Goal: Navigation & Orientation: Find specific page/section

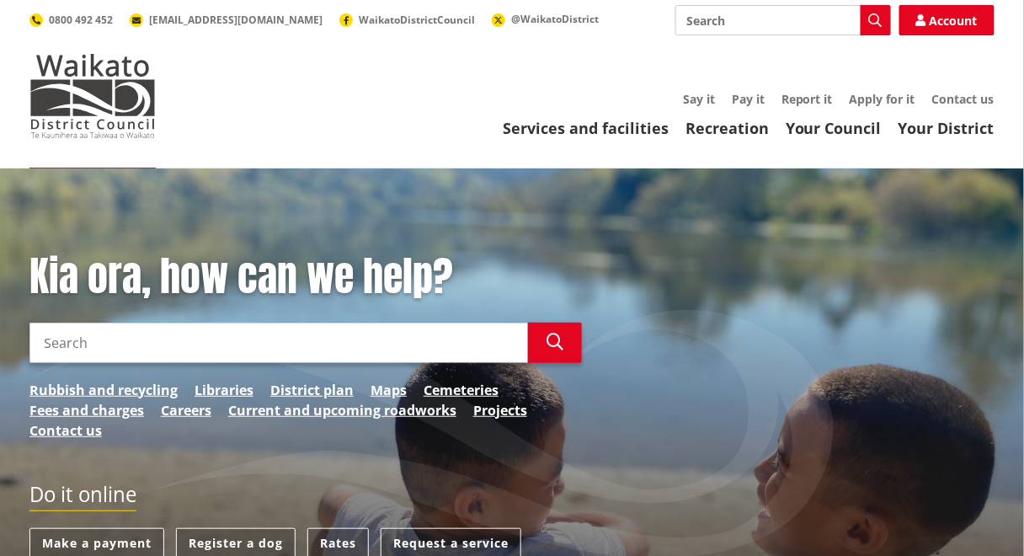
scroll to position [101, 0]
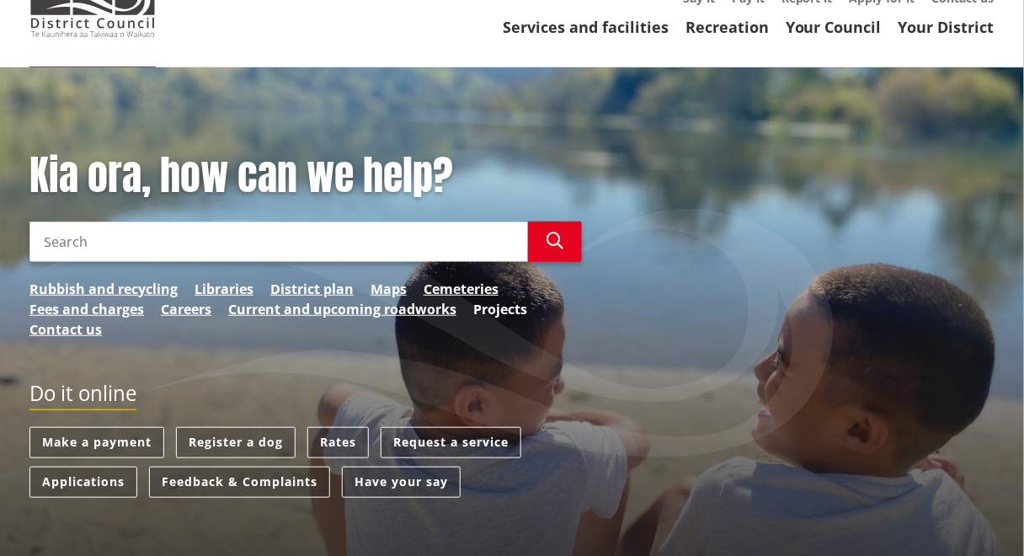
click at [494, 312] on link "Projects" at bounding box center [500, 309] width 54 height 20
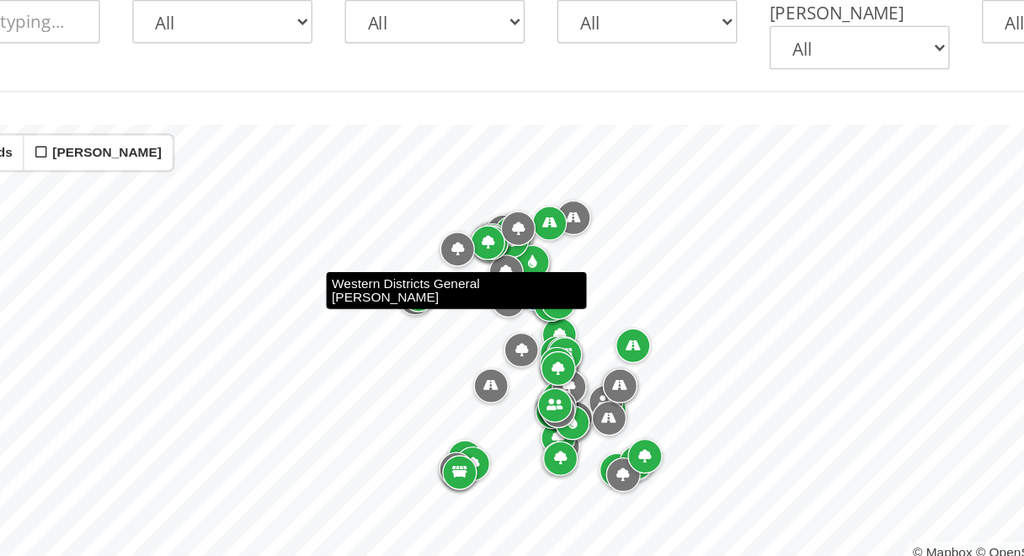
scroll to position [395, 0]
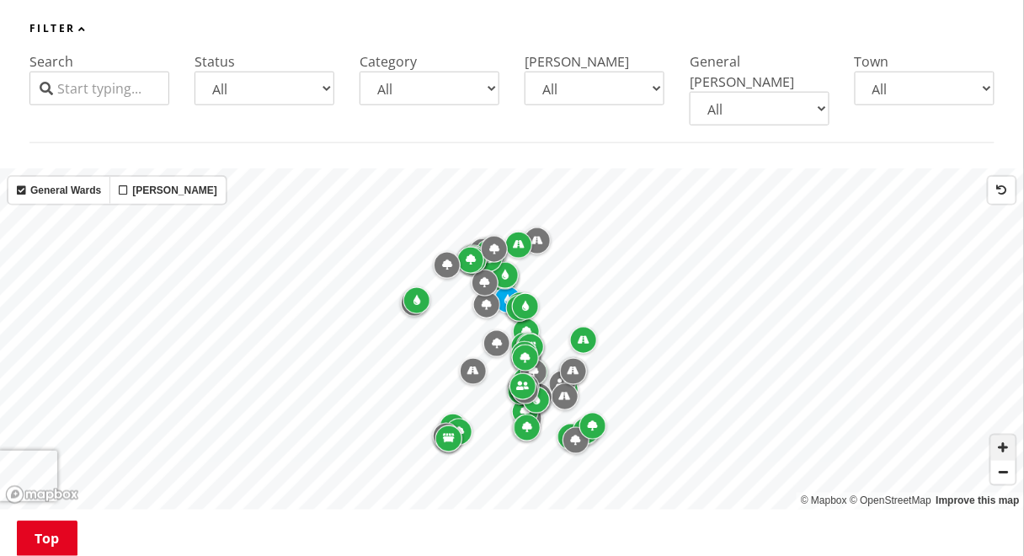
click at [996, 435] on span "Zoom in" at bounding box center [1003, 447] width 24 height 24
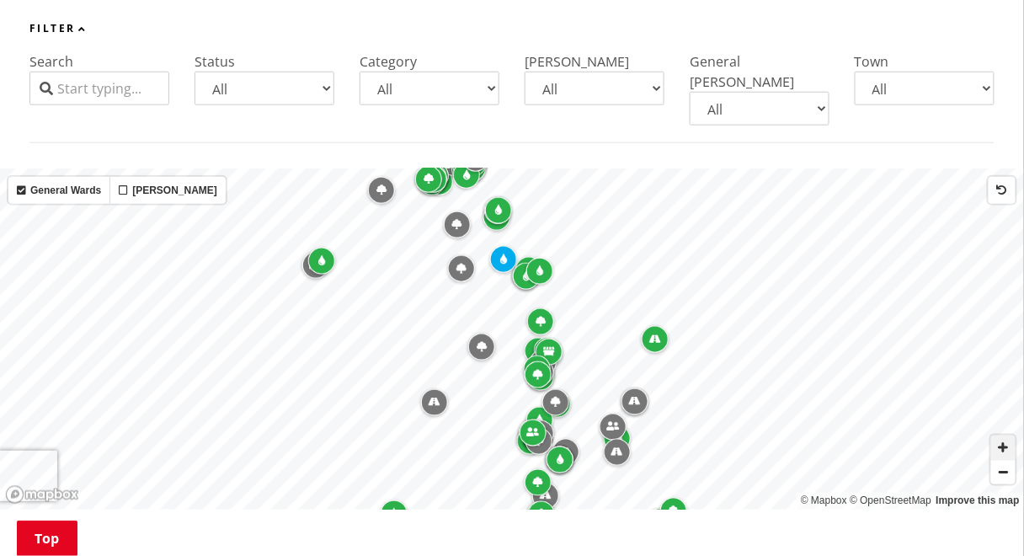
click at [996, 435] on span "Zoom in" at bounding box center [1003, 447] width 24 height 24
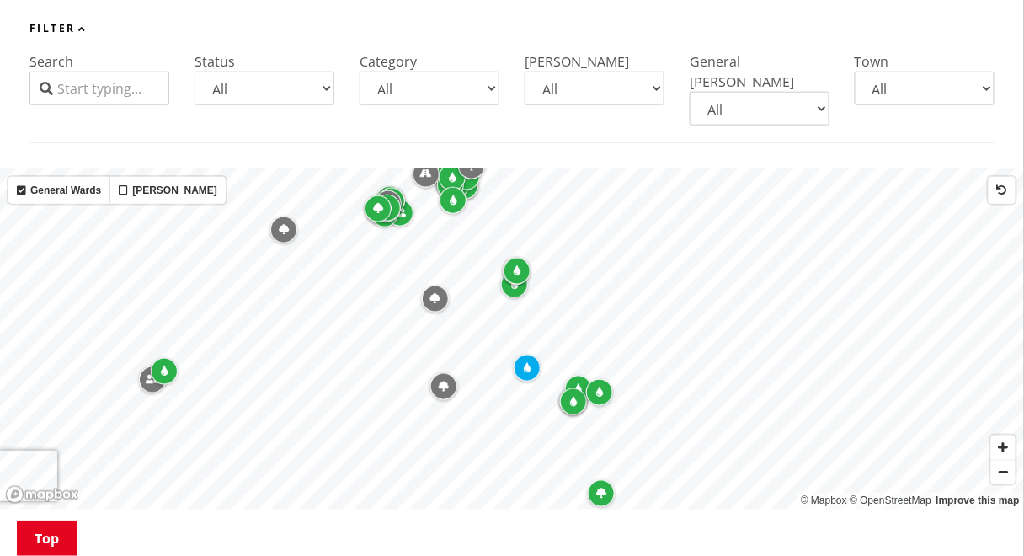
drag, startPoint x: 441, startPoint y: 270, endPoint x: 480, endPoint y: 413, distance: 148.3
click at [449, 312] on div "Map marker" at bounding box center [435, 298] width 27 height 27
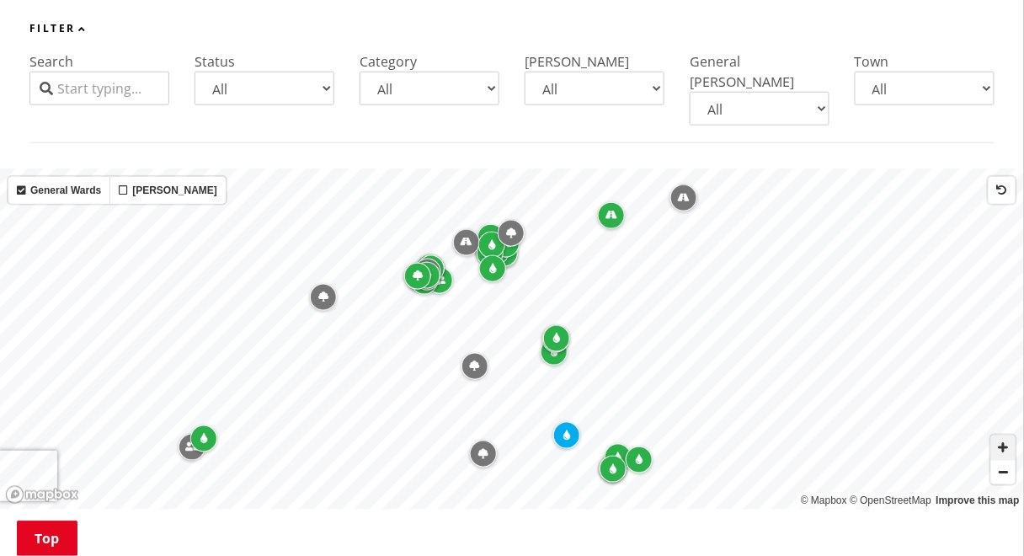
click at [1005, 435] on span "Zoom in" at bounding box center [1003, 447] width 24 height 24
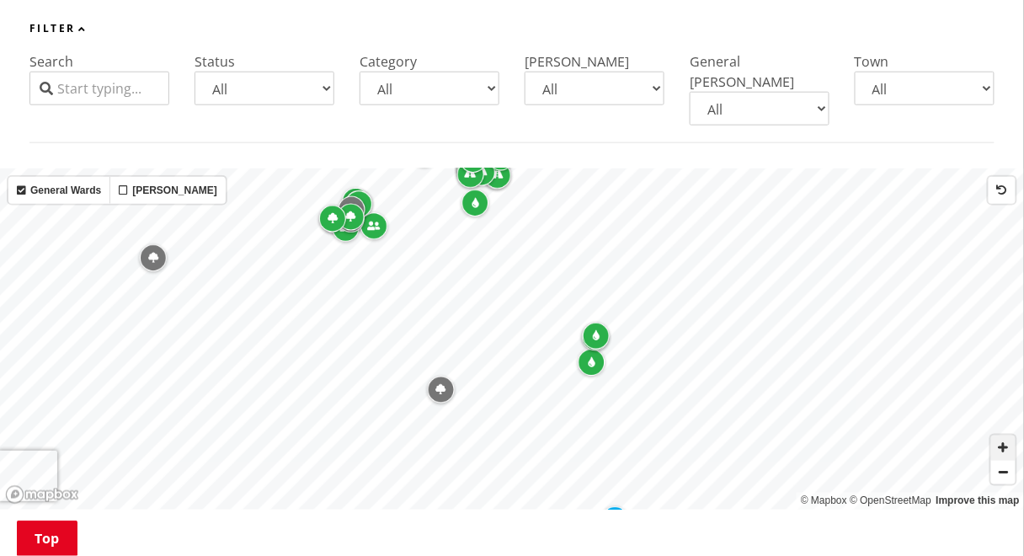
click at [1005, 435] on span "Zoom in" at bounding box center [1003, 447] width 24 height 24
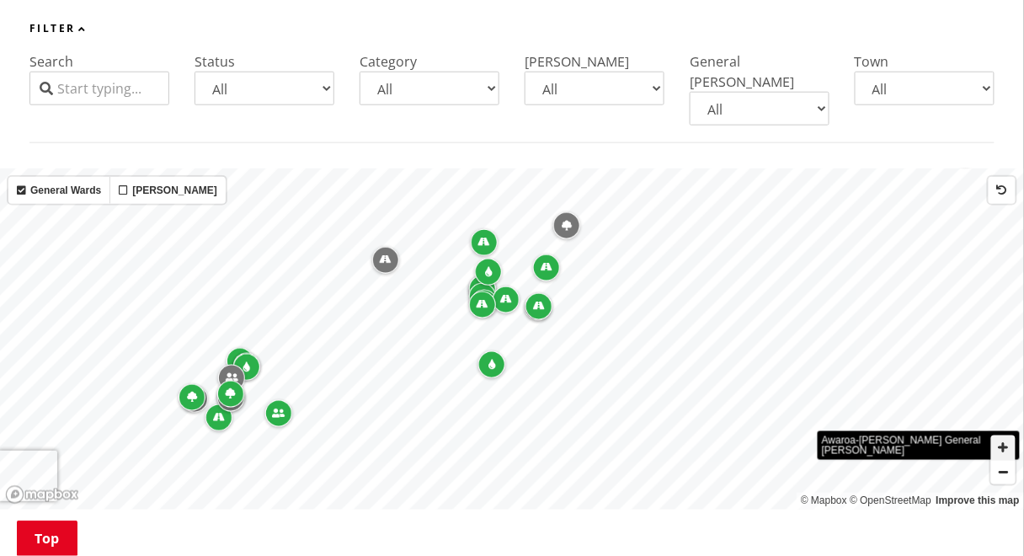
click at [995, 435] on span "Zoom in" at bounding box center [1003, 447] width 24 height 24
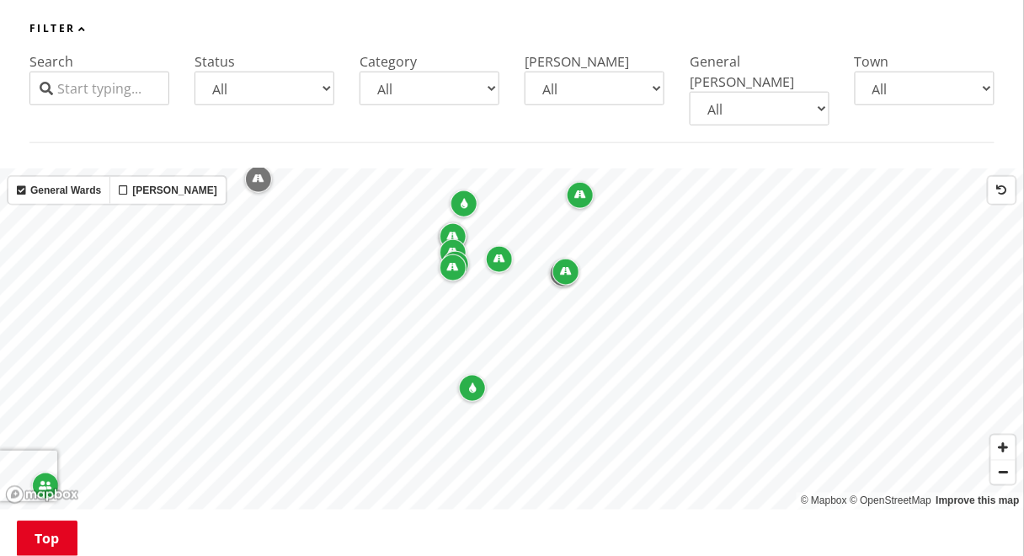
click at [566, 260] on div "Map marker" at bounding box center [565, 272] width 27 height 27
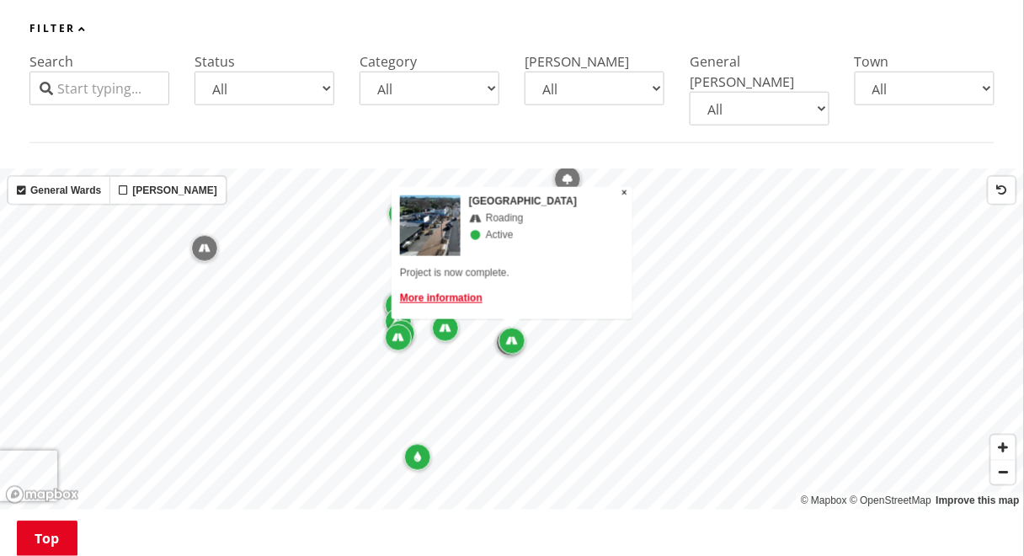
click at [499, 328] on div "Map marker" at bounding box center [511, 341] width 27 height 27
click at [1003, 439] on span "Zoom in" at bounding box center [1003, 447] width 24 height 24
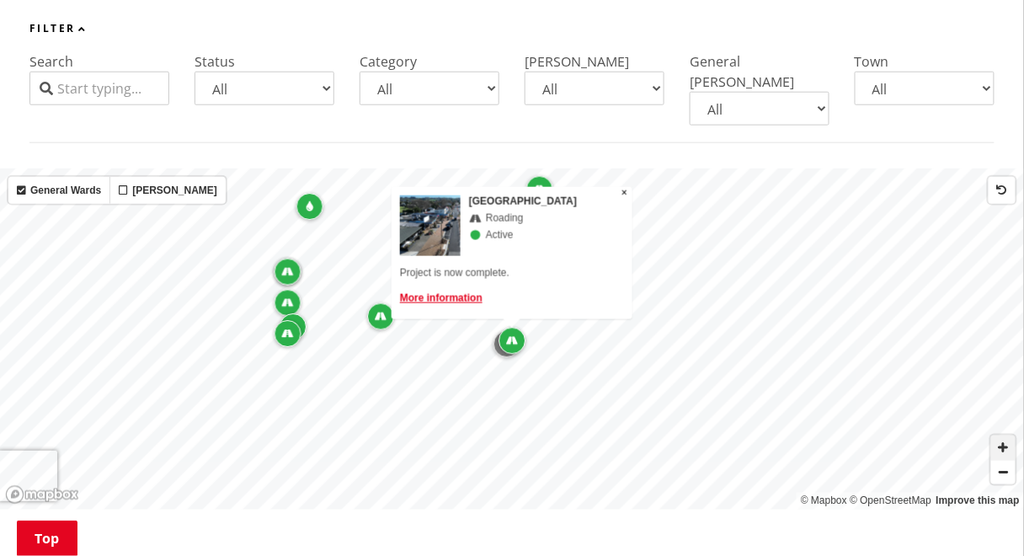
click at [1003, 439] on span "Zoom in" at bounding box center [1003, 447] width 24 height 24
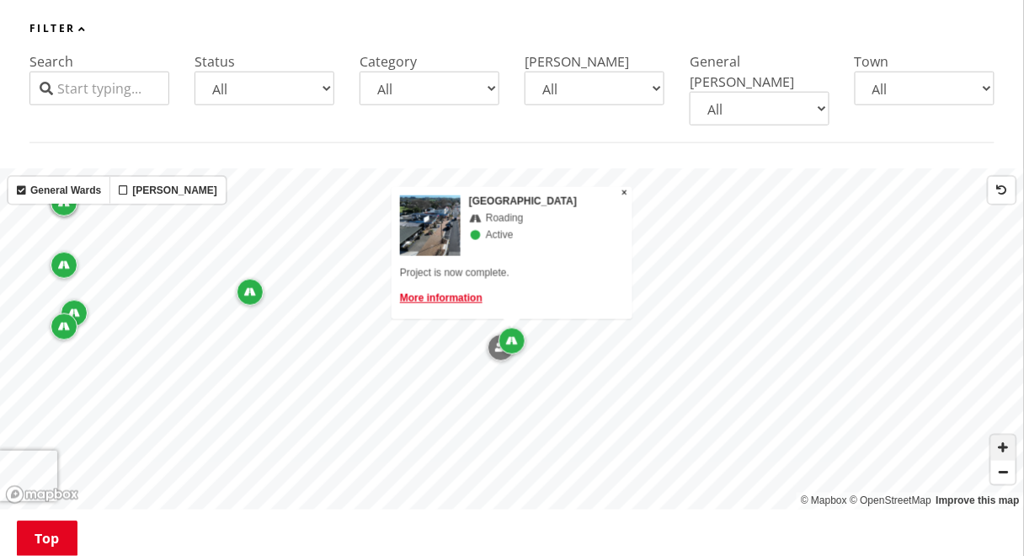
click at [1003, 439] on span "Zoom in" at bounding box center [1003, 447] width 24 height 24
click at [500, 341] on div "Map marker" at bounding box center [490, 354] width 27 height 27
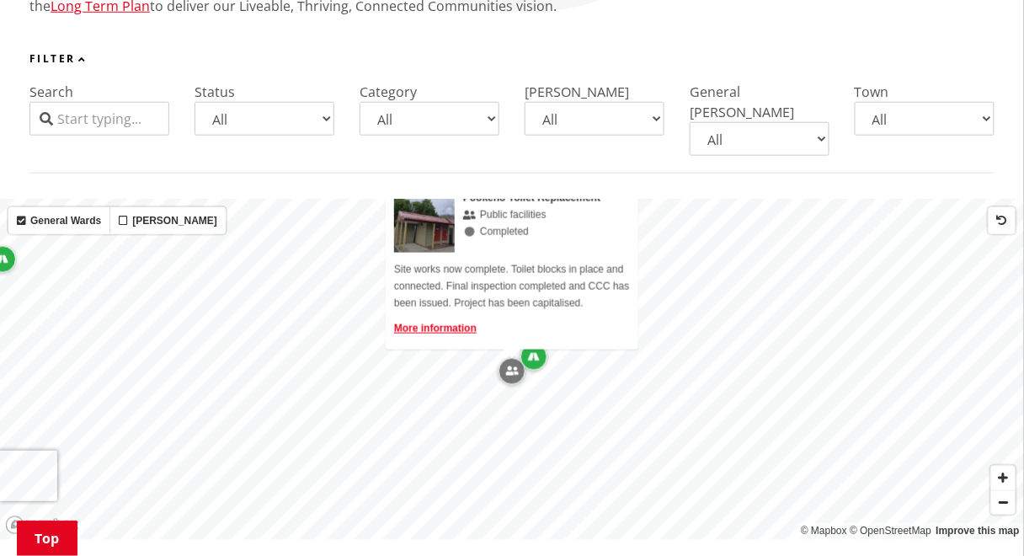
scroll to position [365, 0]
click at [1013, 494] on span "Zoom out" at bounding box center [1003, 502] width 24 height 24
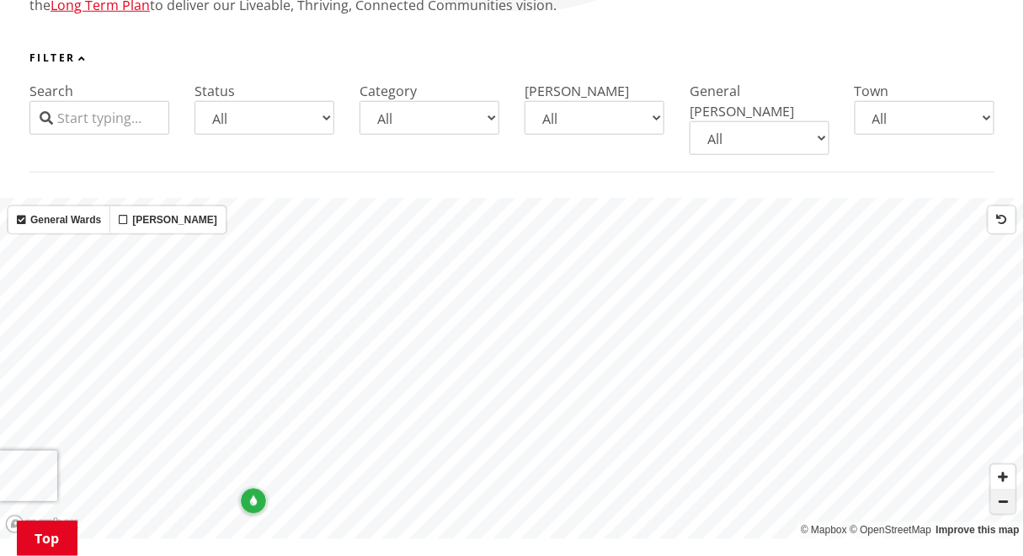
click at [1005, 490] on span "Zoom out" at bounding box center [1003, 502] width 24 height 24
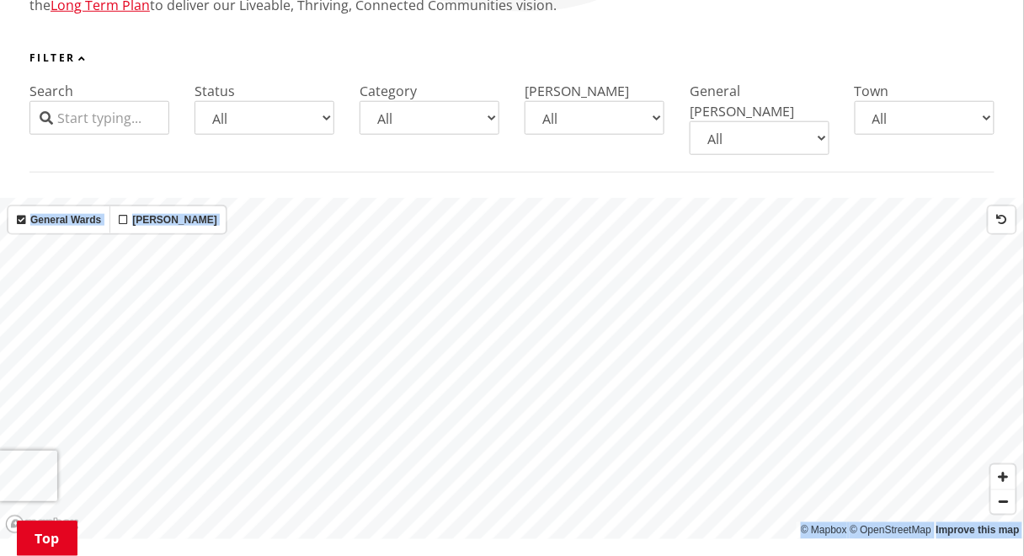
click at [1005, 490] on span "Zoom out" at bounding box center [1003, 502] width 24 height 24
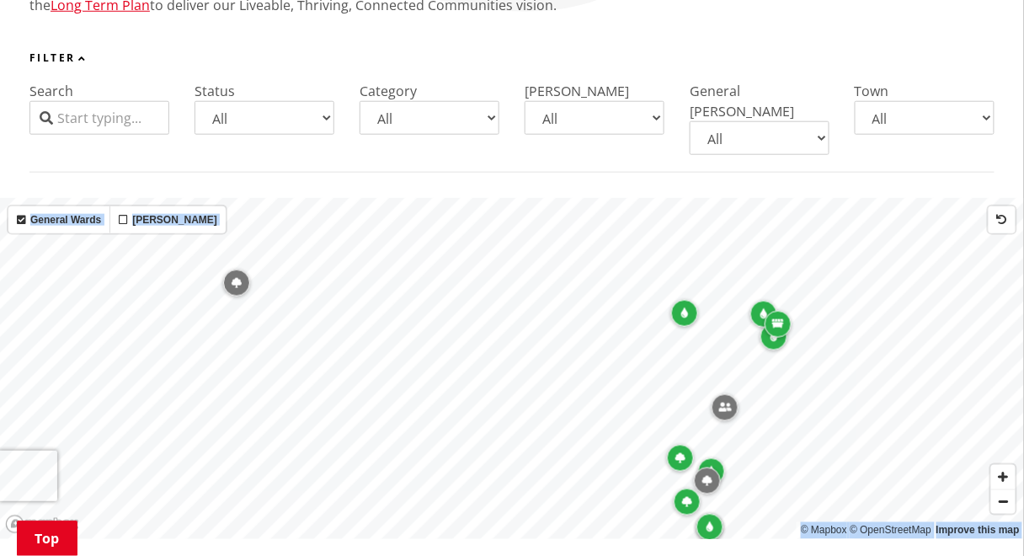
click at [1007, 490] on span "Zoom out" at bounding box center [1003, 502] width 24 height 24
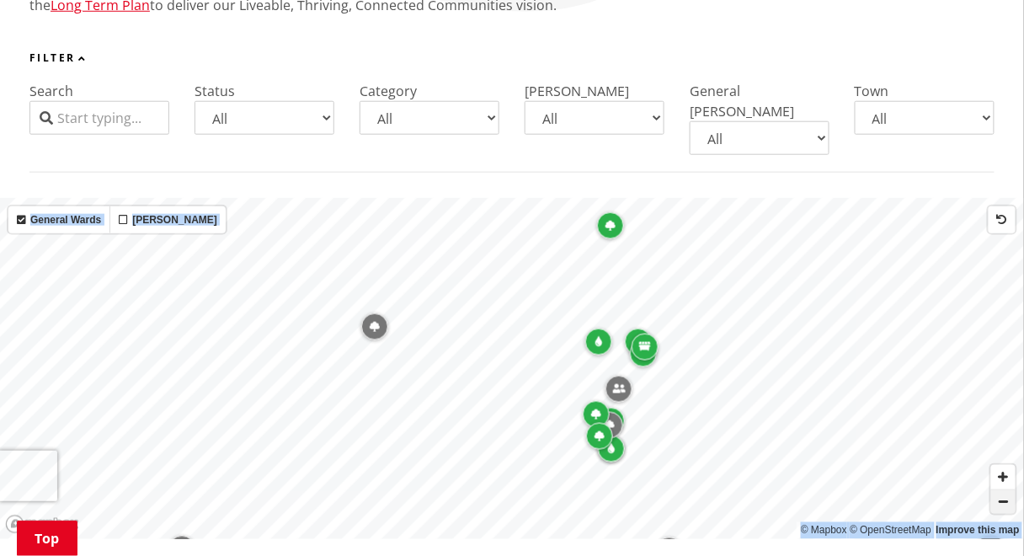
click at [1007, 490] on span "Zoom out" at bounding box center [1003, 502] width 24 height 24
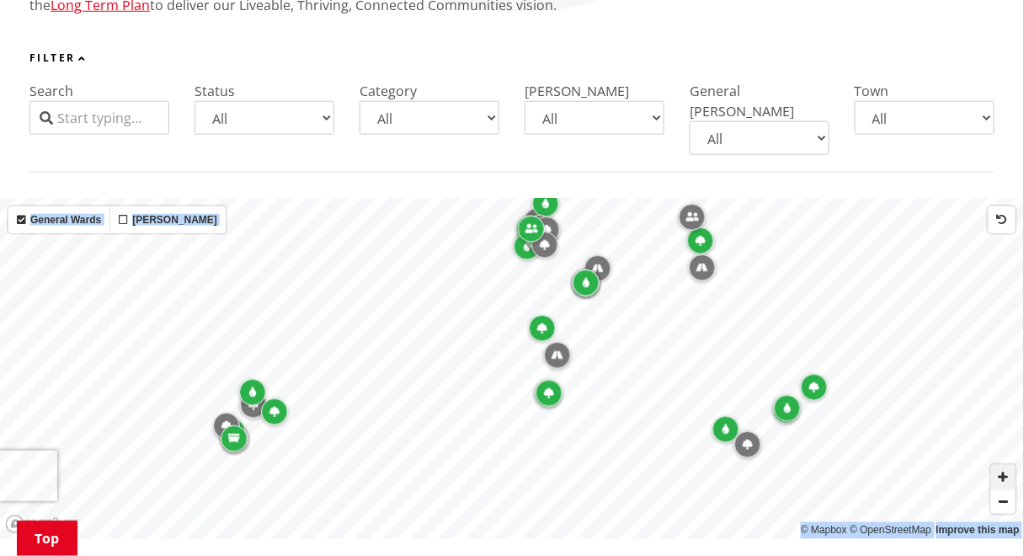
click at [1009, 465] on span "Zoom in" at bounding box center [1003, 477] width 24 height 24
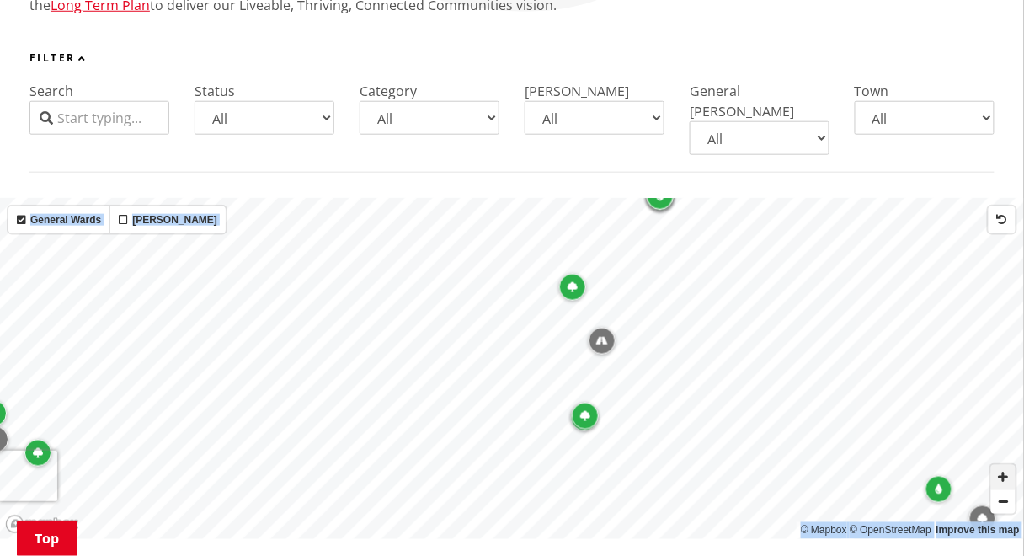
click at [1009, 465] on span "Zoom in" at bounding box center [1003, 477] width 24 height 24
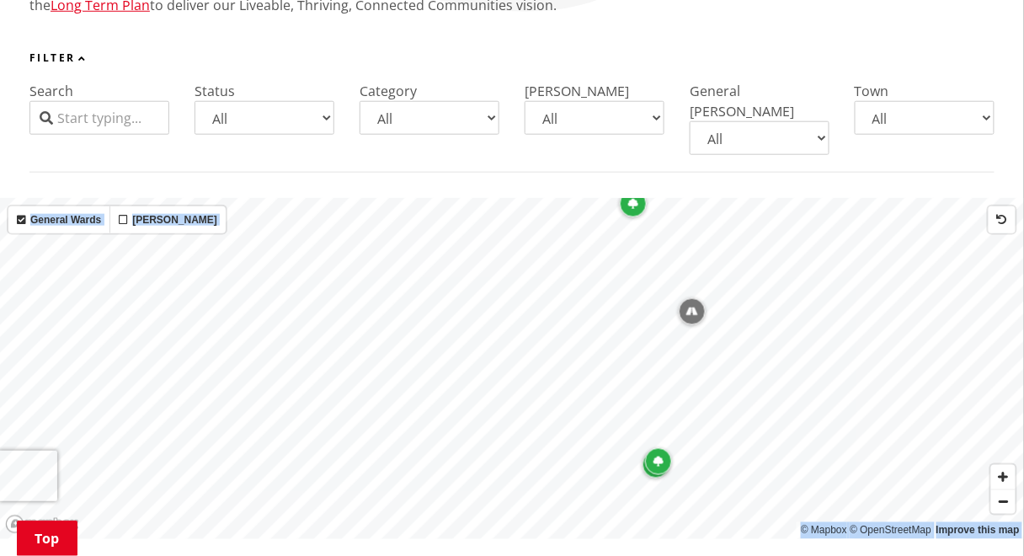
click at [626, 190] on div "Map marker" at bounding box center [633, 203] width 27 height 27
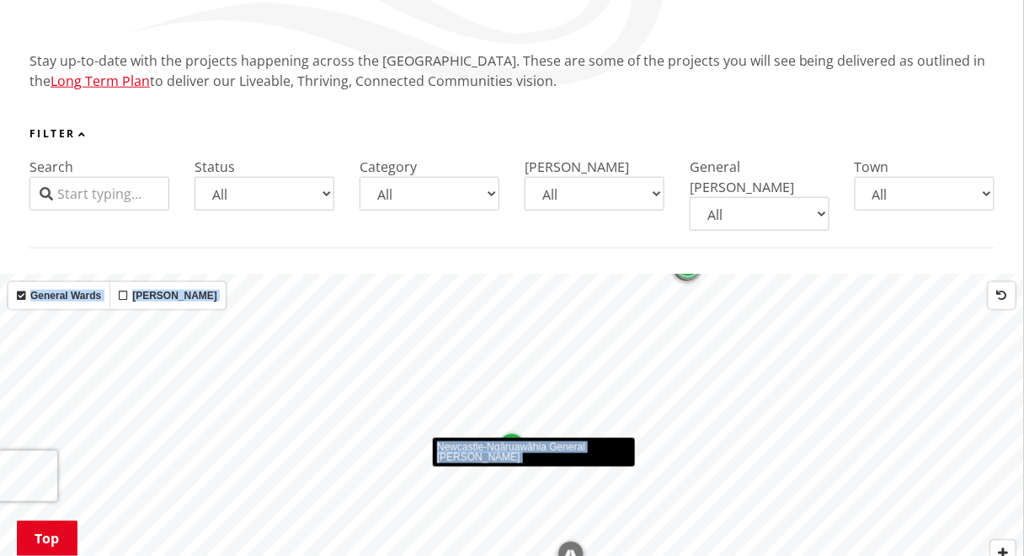
scroll to position [289, 0]
